Goal: Information Seeking & Learning: Learn about a topic

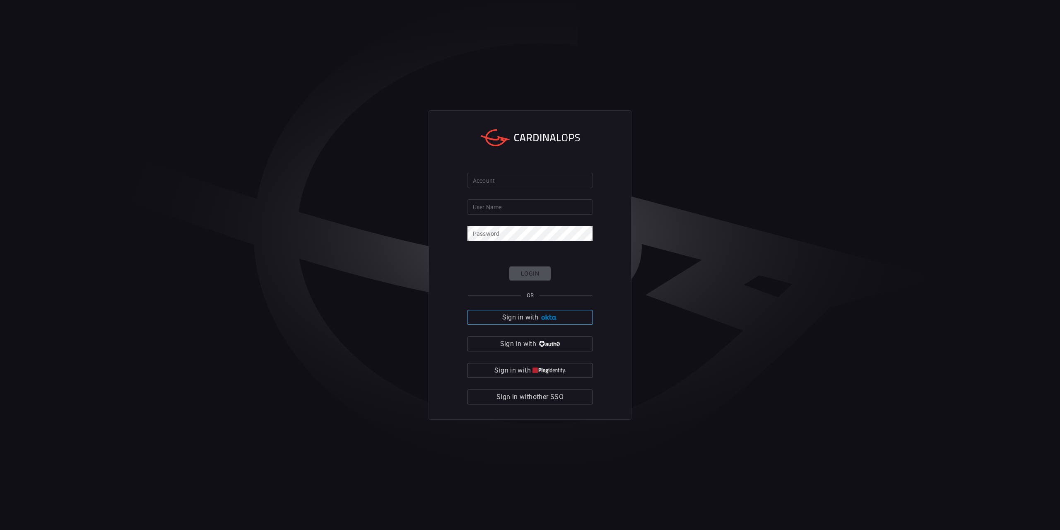
click at [512, 321] on span "Sign in with" at bounding box center [520, 317] width 36 height 12
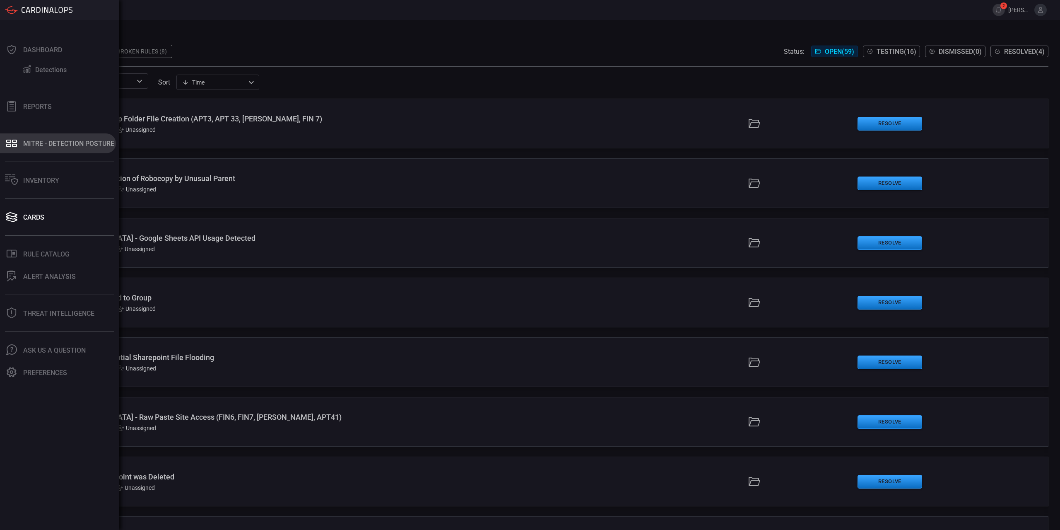
click at [44, 147] on div "MITRE - Detection Posture" at bounding box center [68, 144] width 91 height 8
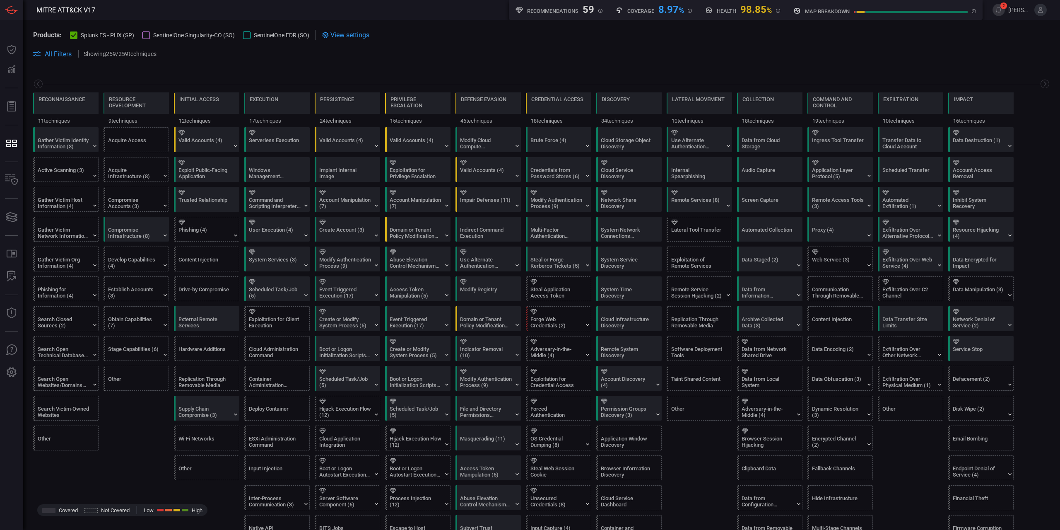
click at [334, 34] on span "View settings" at bounding box center [349, 35] width 39 height 8
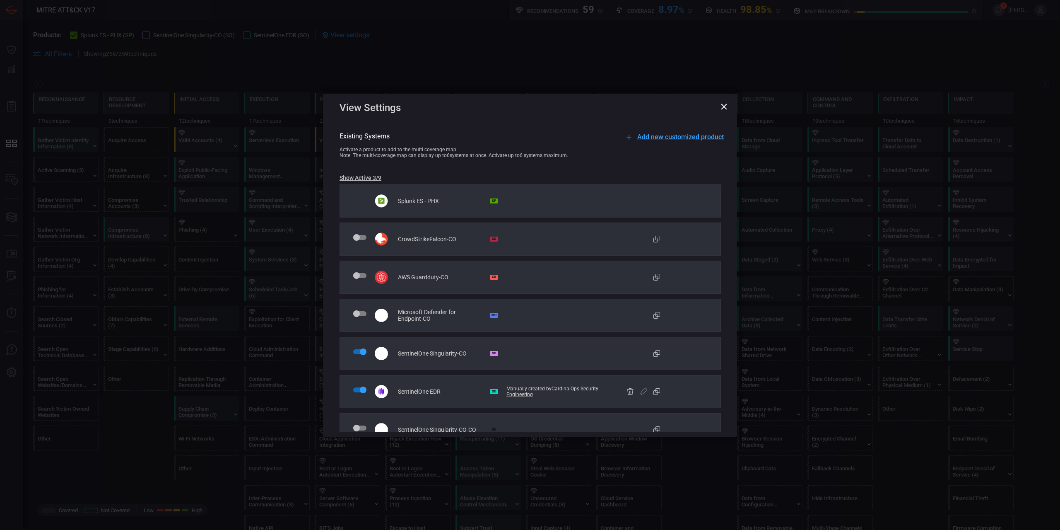
click at [370, 150] on div "Activate a product to add to the multi coverage map." at bounding box center [539, 150] width 398 height 6
click at [374, 154] on div "Note: The multi-coverage map can display up to 6 systems at once. Activate up t…" at bounding box center [539, 155] width 398 height 6
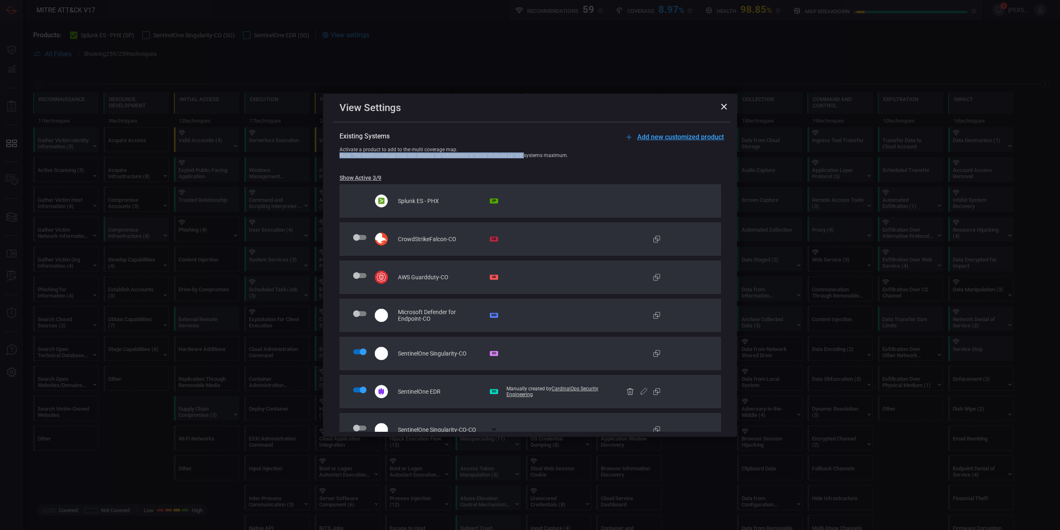
click at [374, 154] on div "Note: The multi-coverage map can display up to 6 systems at once. Activate up t…" at bounding box center [539, 155] width 398 height 6
click at [376, 157] on div "Note: The multi-coverage map can display up to 6 systems at once. Activate up t…" at bounding box center [539, 155] width 398 height 6
drag, startPoint x: 423, startPoint y: 150, endPoint x: 472, endPoint y: 148, distance: 48.5
click at [472, 148] on div "Activate a product to add to the multi coverage map." at bounding box center [539, 150] width 398 height 6
copy div "coverage map."
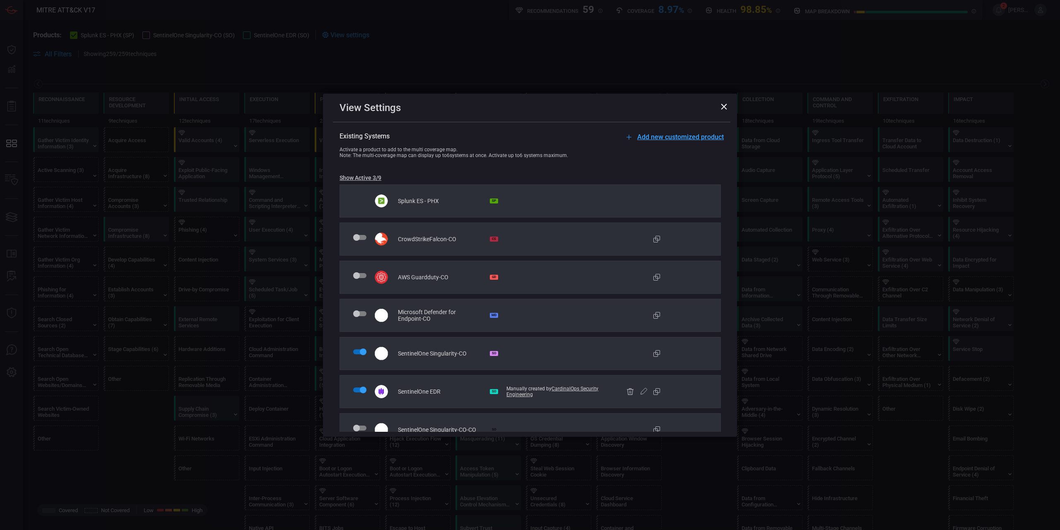
click at [552, 154] on div "Note: The multi-coverage map can display up to 6 systems at once. Activate up t…" at bounding box center [539, 155] width 398 height 6
drag, startPoint x: 362, startPoint y: 153, endPoint x: 569, endPoint y: 158, distance: 206.7
click at [568, 158] on div "Note: The multi-coverage map can display up to 6 systems at once. Activate up t…" at bounding box center [539, 155] width 398 height 6
click at [569, 158] on div "Note: The multi-coverage map can display up to 6 systems at once. Activate up t…" at bounding box center [539, 155] width 398 height 6
drag, startPoint x: 572, startPoint y: 157, endPoint x: 489, endPoint y: 157, distance: 83.7
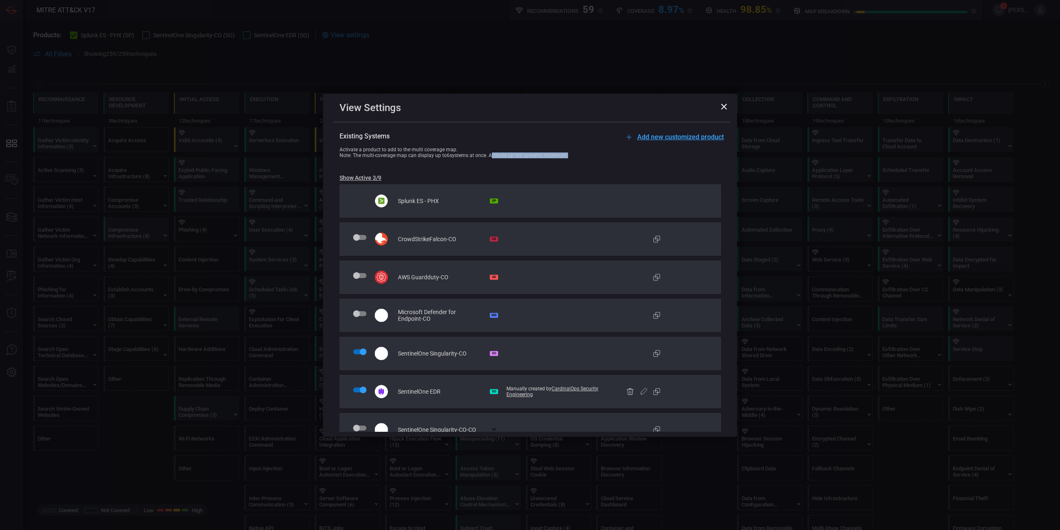
click at [489, 157] on div "Note: The multi-coverage map can display up to 6 systems at once. Activate up t…" at bounding box center [539, 155] width 398 height 6
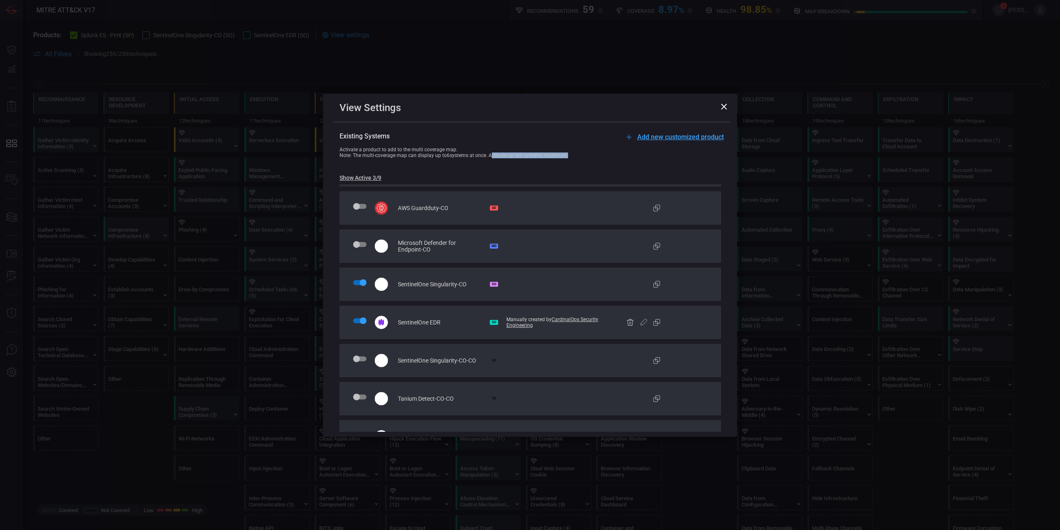
scroll to position [91, 0]
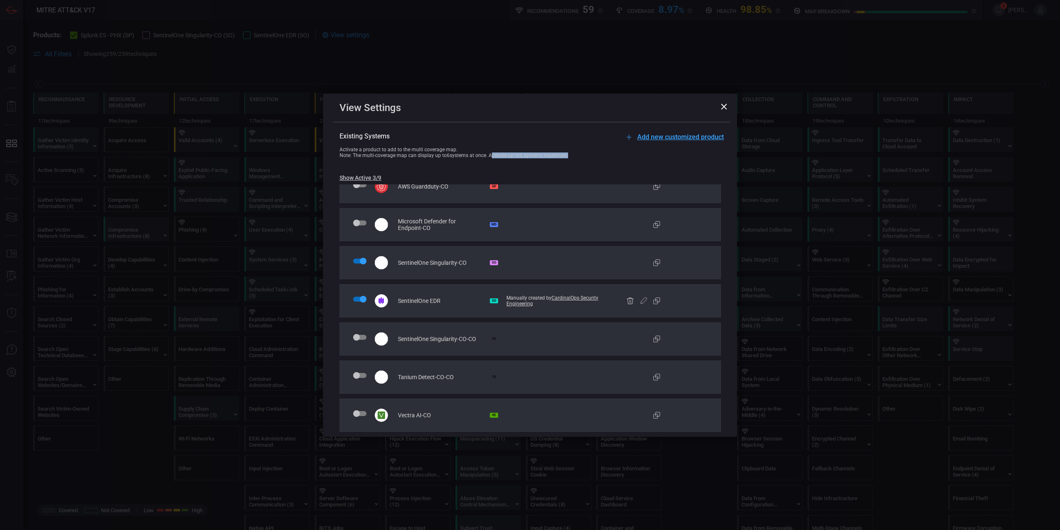
click at [696, 141] on button "Add new customized product" at bounding box center [674, 137] width 100 height 10
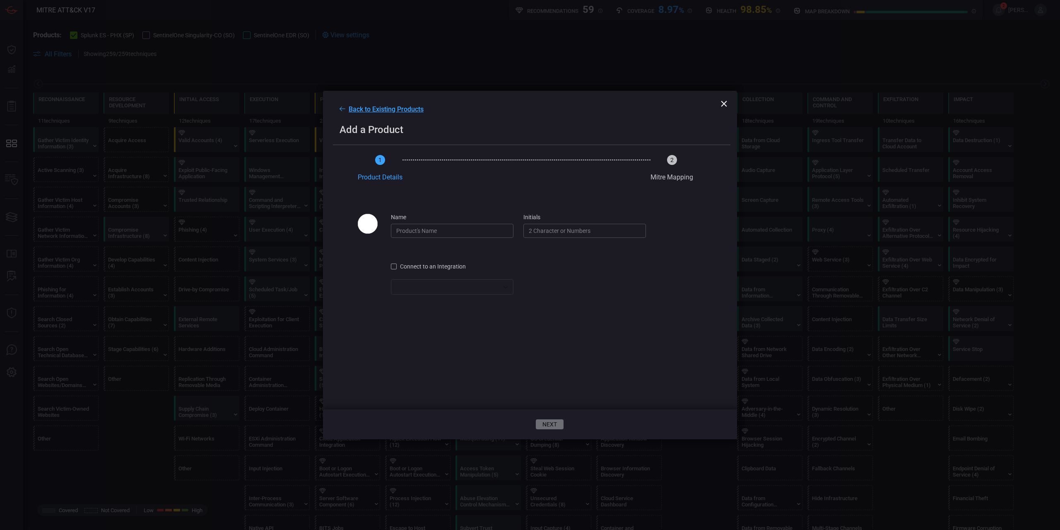
click at [723, 101] on icon at bounding box center [724, 104] width 6 height 6
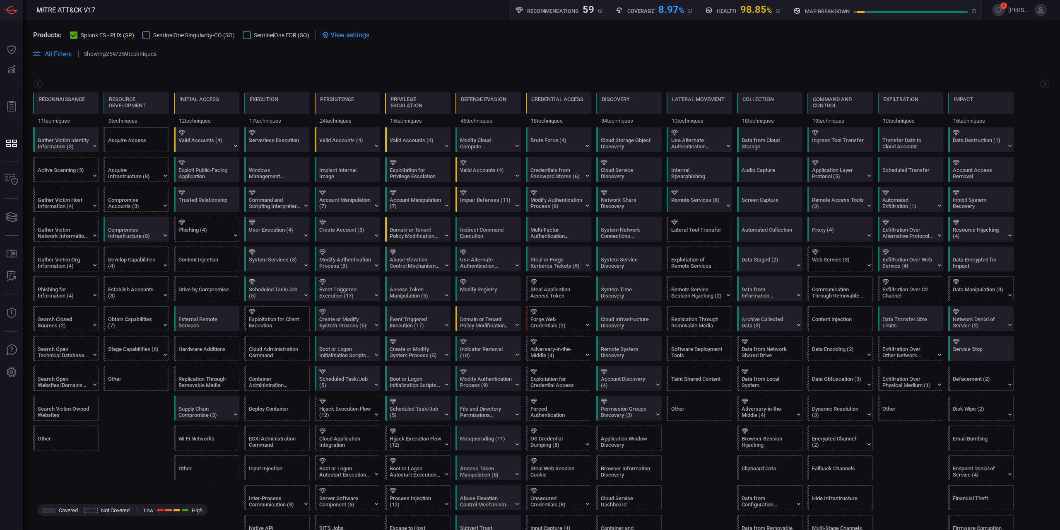
click at [48, 52] on span "All Filters" at bounding box center [58, 54] width 27 height 8
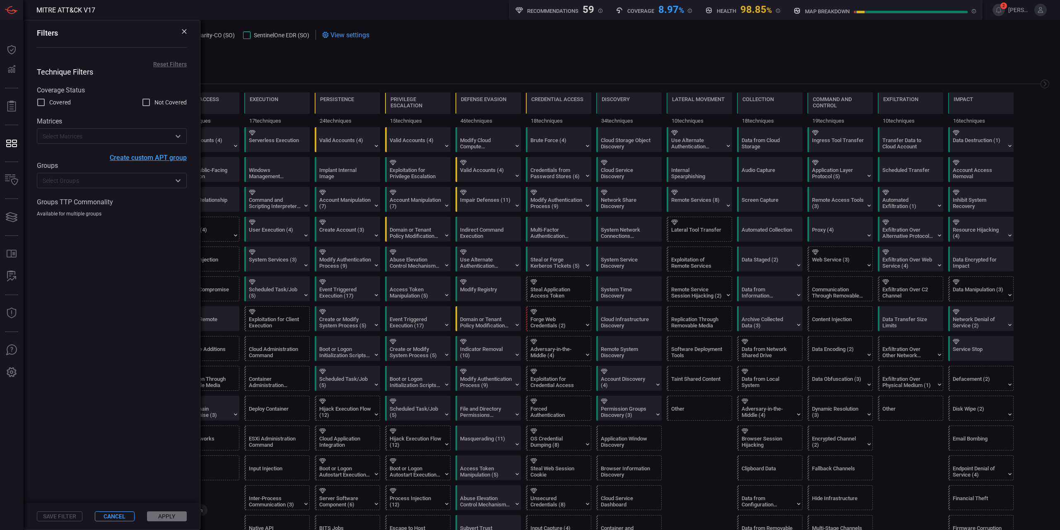
click at [359, 57] on span at bounding box center [606, 54] width 887 height 10
click at [364, 35] on span "View settings" at bounding box center [349, 35] width 39 height 8
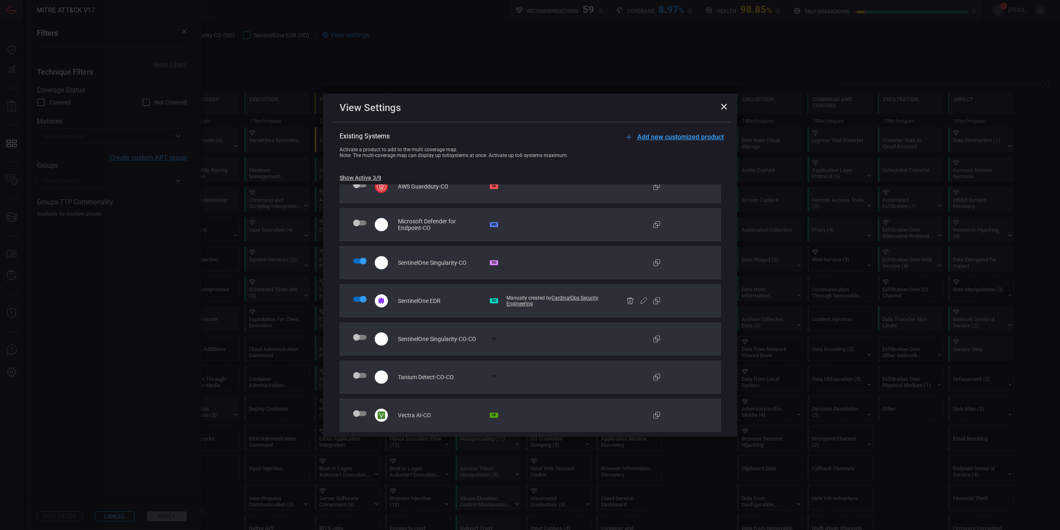
click at [725, 109] on icon at bounding box center [724, 107] width 6 height 6
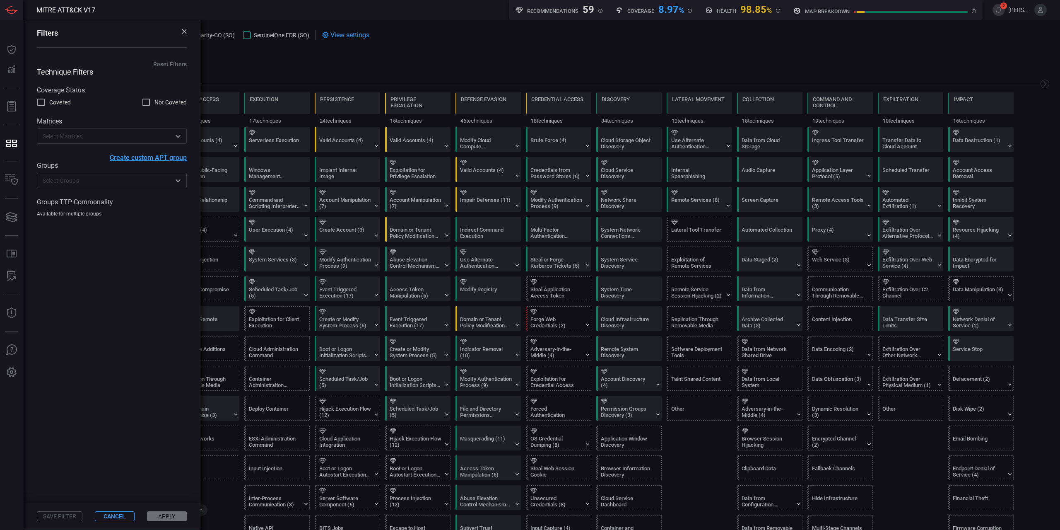
click at [416, 64] on span at bounding box center [541, 64] width 1017 height 10
click at [178, 33] on div "Filters" at bounding box center [112, 33] width 150 height 9
click at [182, 31] on div "Filters" at bounding box center [112, 33] width 150 height 9
click at [183, 31] on icon at bounding box center [184, 31] width 5 height 5
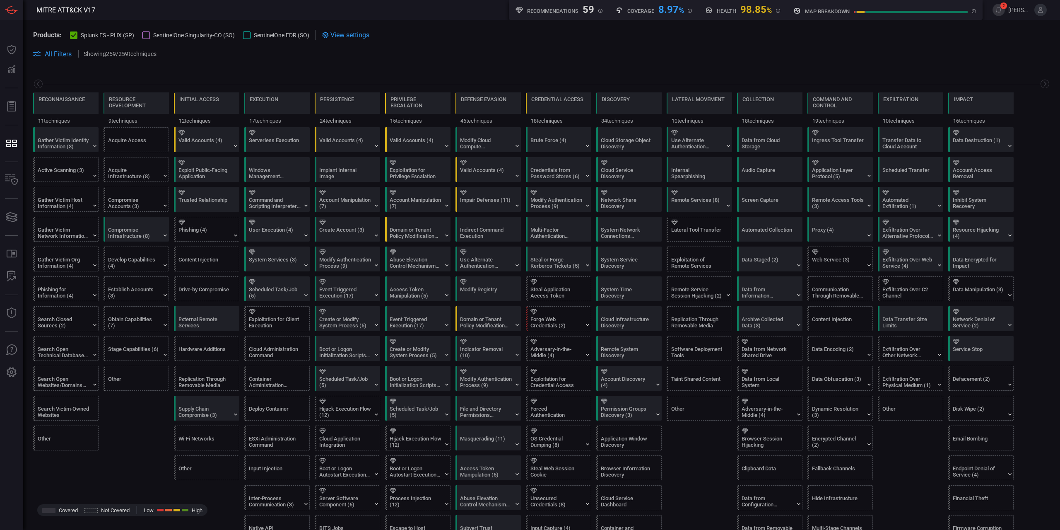
click at [197, 57] on span at bounding box center [606, 54] width 887 height 10
